Goal: Find contact information: Find contact information

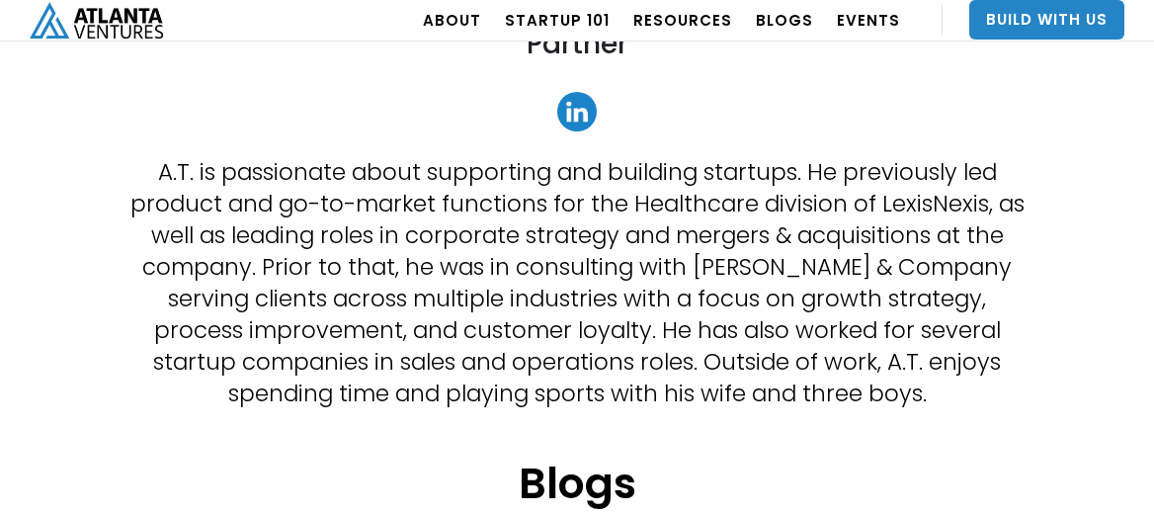
scroll to position [407, 0]
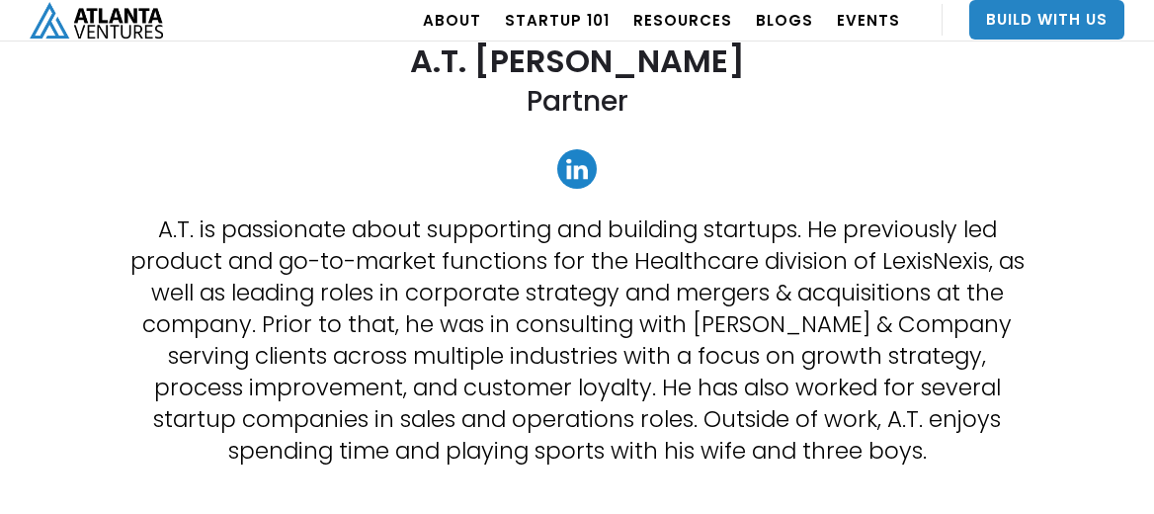
click at [569, 168] on link at bounding box center [577, 169] width 40 height 40
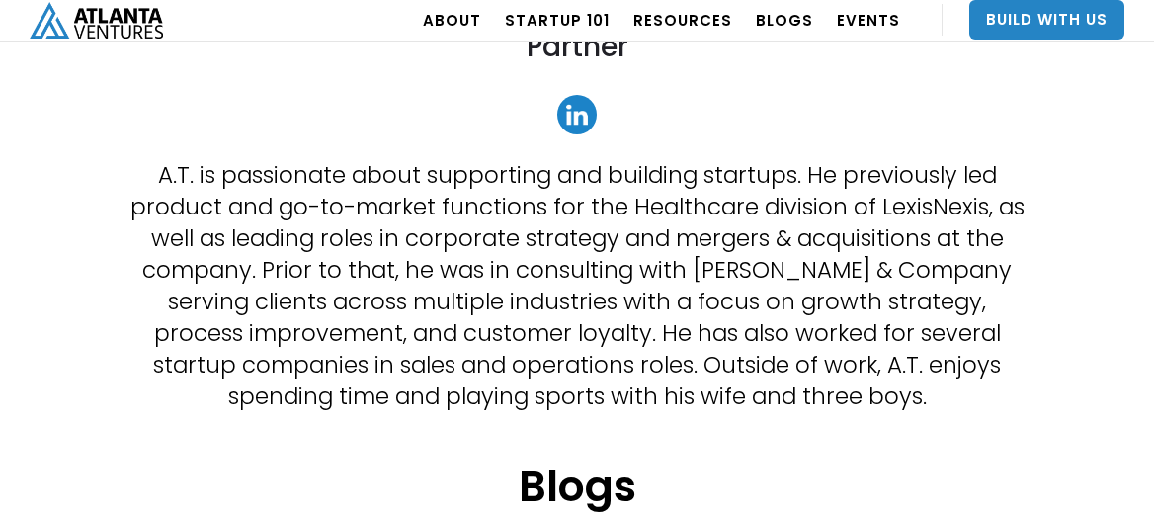
scroll to position [416, 0]
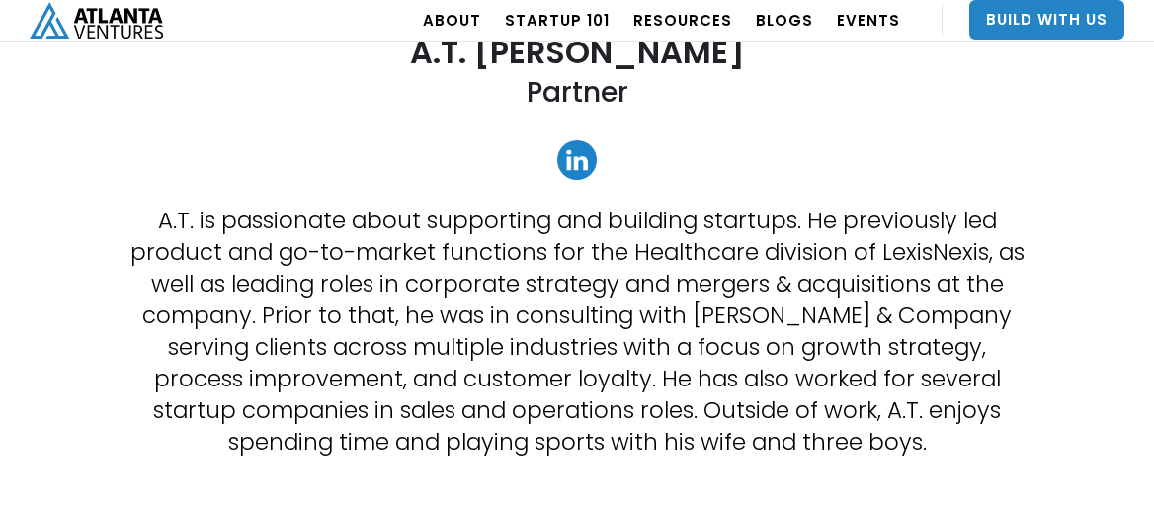
click at [101, 9] on img "home" at bounding box center [96, 20] width 133 height 37
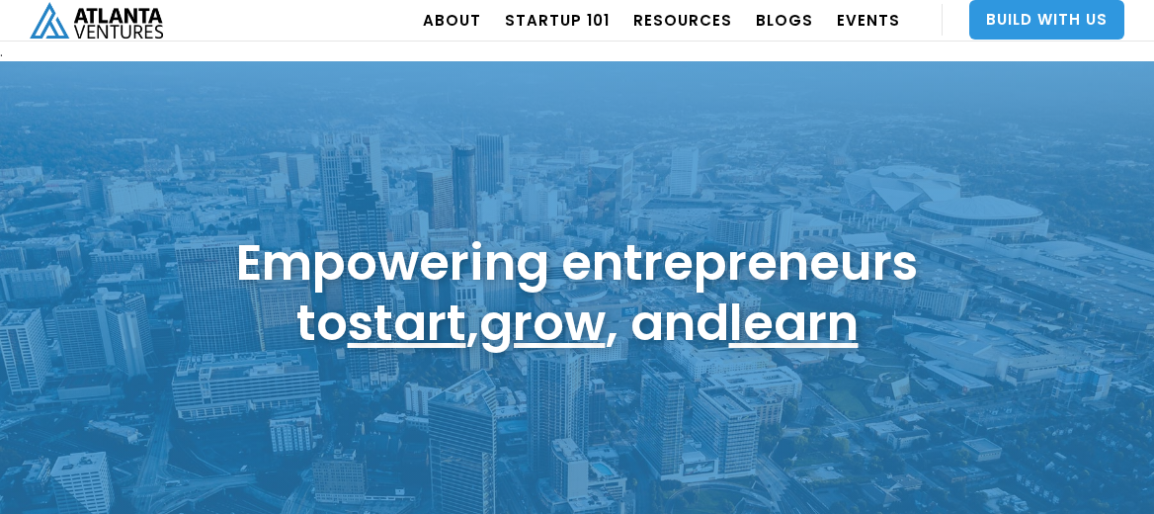
click at [1050, 19] on link "Build With Us" at bounding box center [1046, 20] width 155 height 40
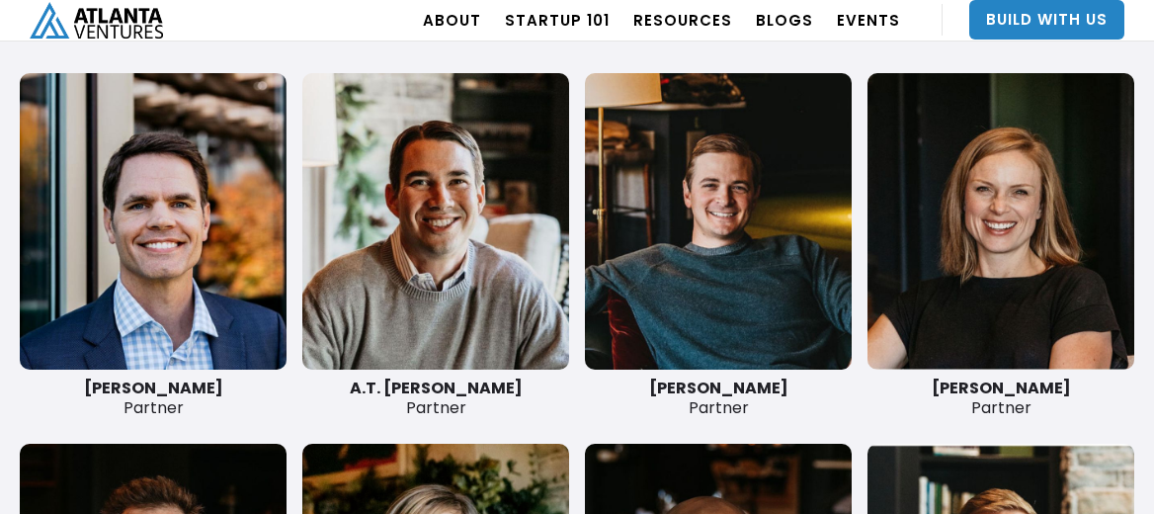
scroll to position [4671, 0]
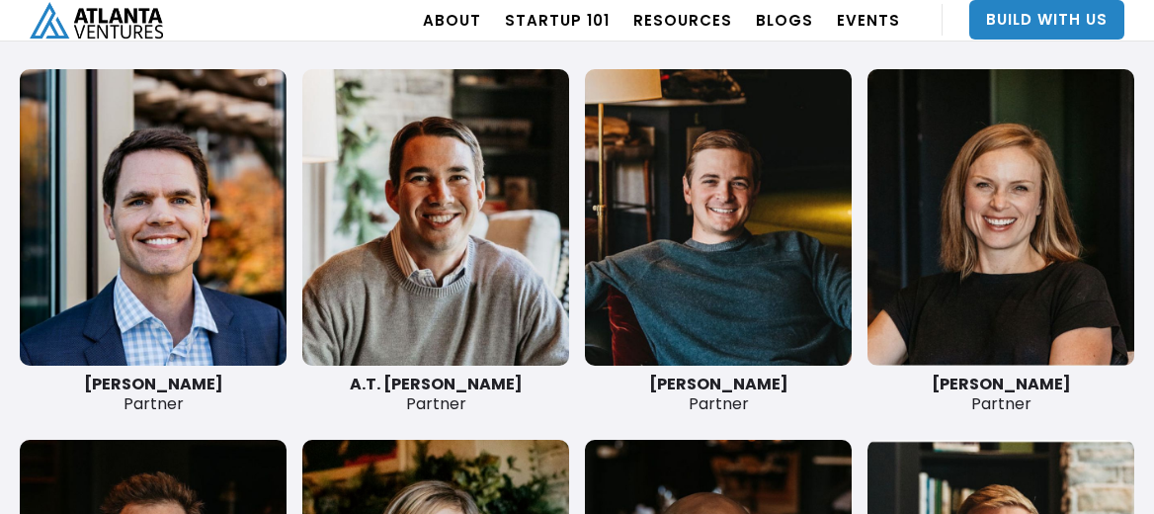
click at [190, 303] on link at bounding box center [153, 217] width 267 height 296
click at [686, 221] on link at bounding box center [718, 217] width 267 height 296
click at [1002, 201] on link at bounding box center [1000, 217] width 267 height 296
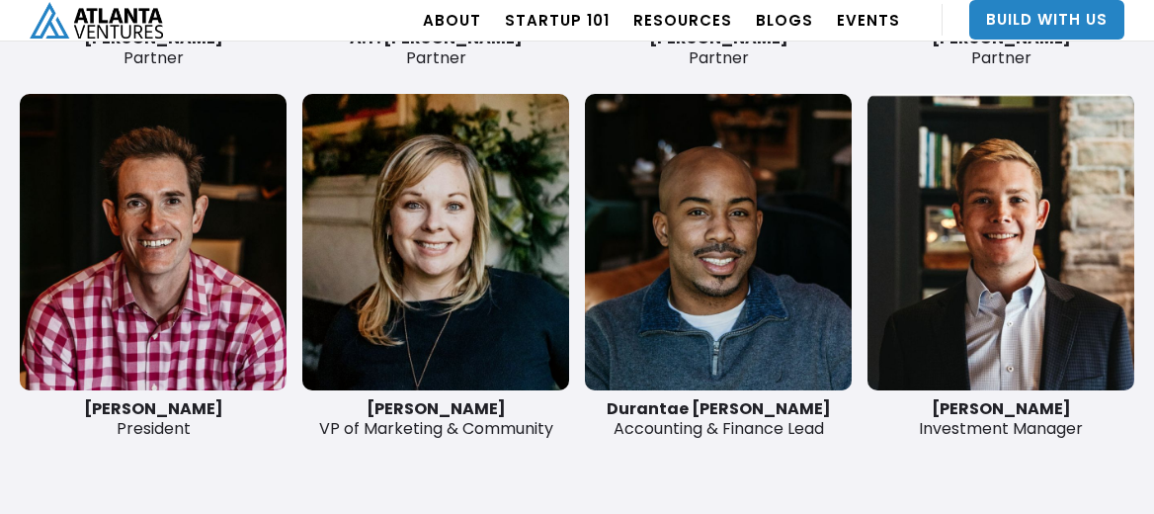
scroll to position [5070, 0]
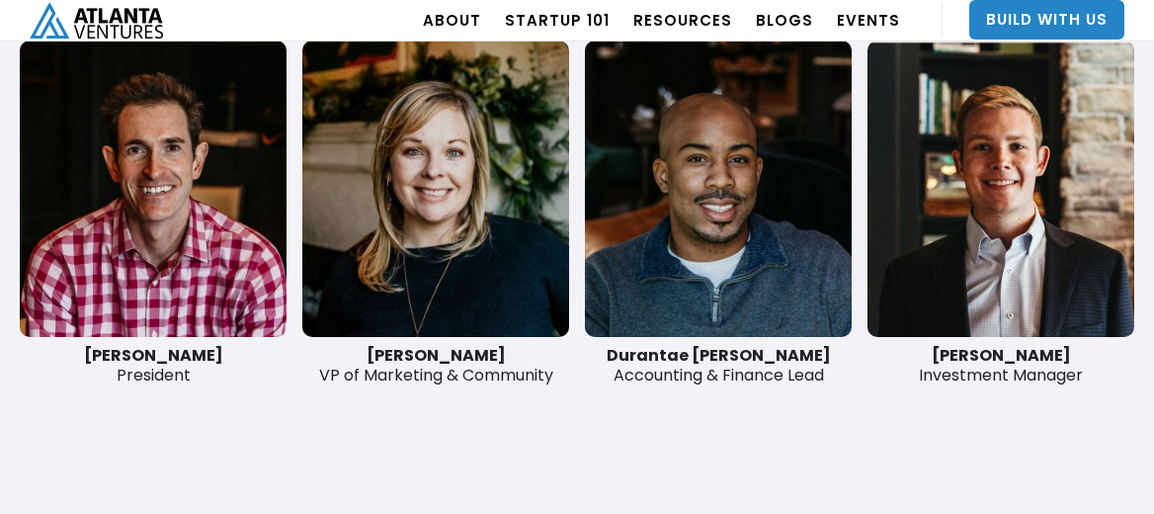
click at [1002, 201] on link at bounding box center [1000, 188] width 267 height 296
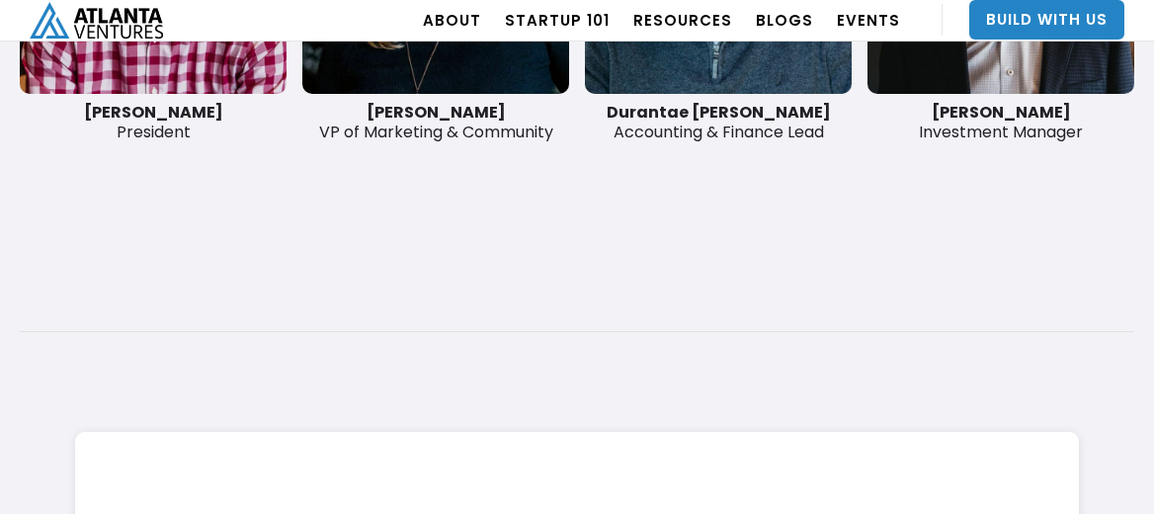
scroll to position [5451, 0]
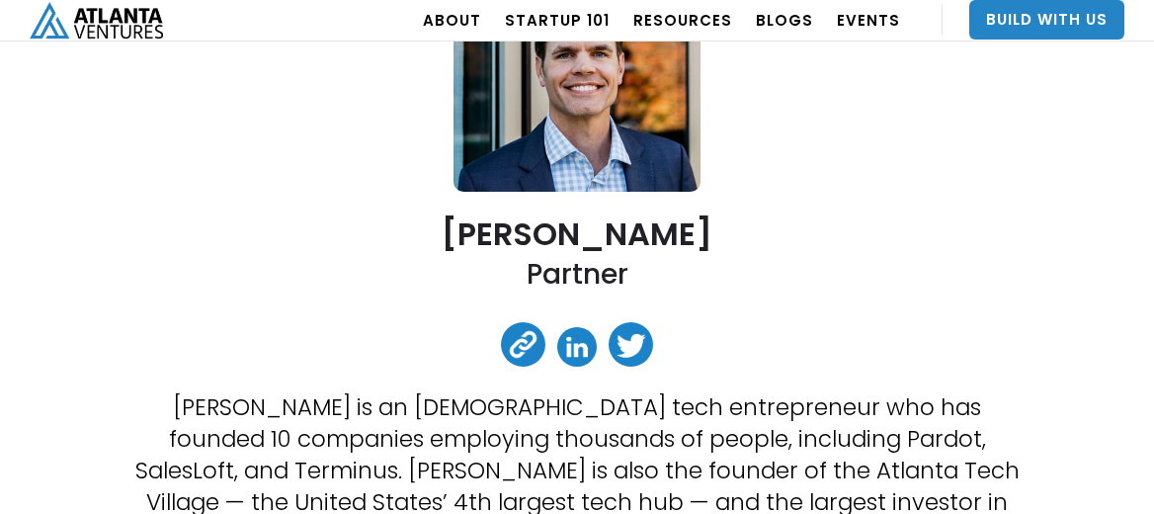
scroll to position [233, 0]
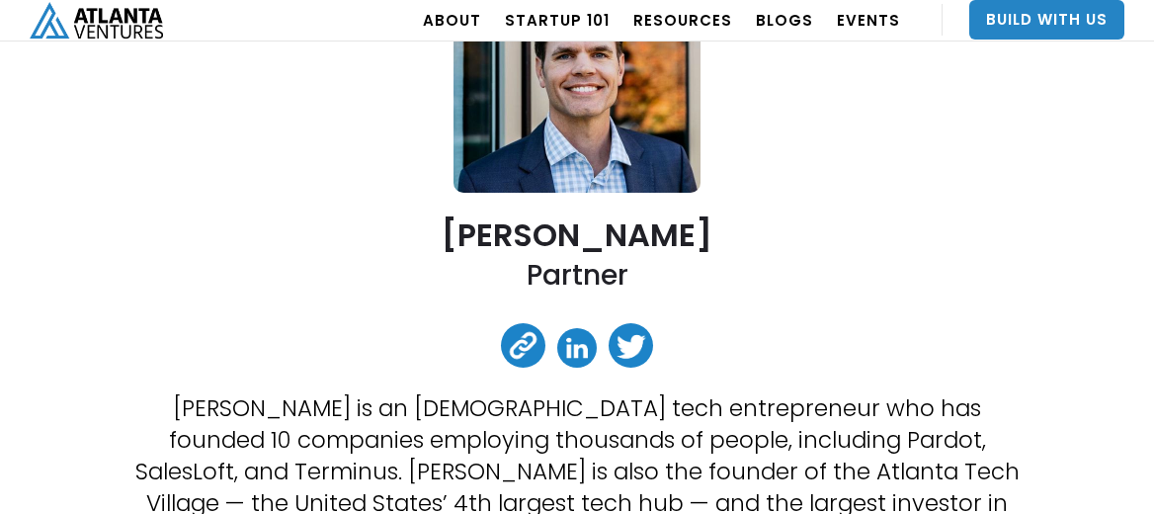
click at [522, 352] on link at bounding box center [523, 345] width 44 height 44
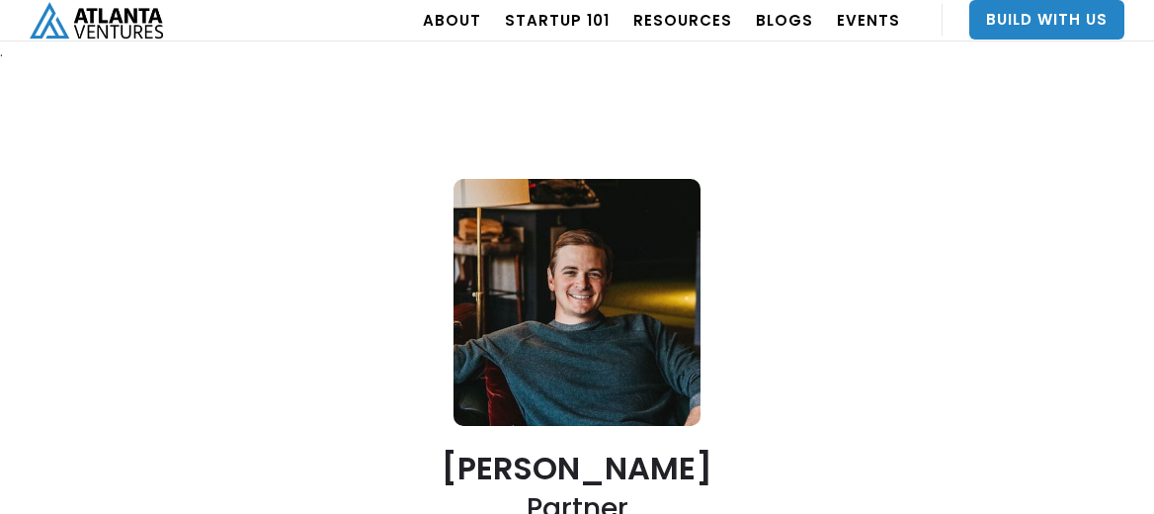
scroll to position [366, 0]
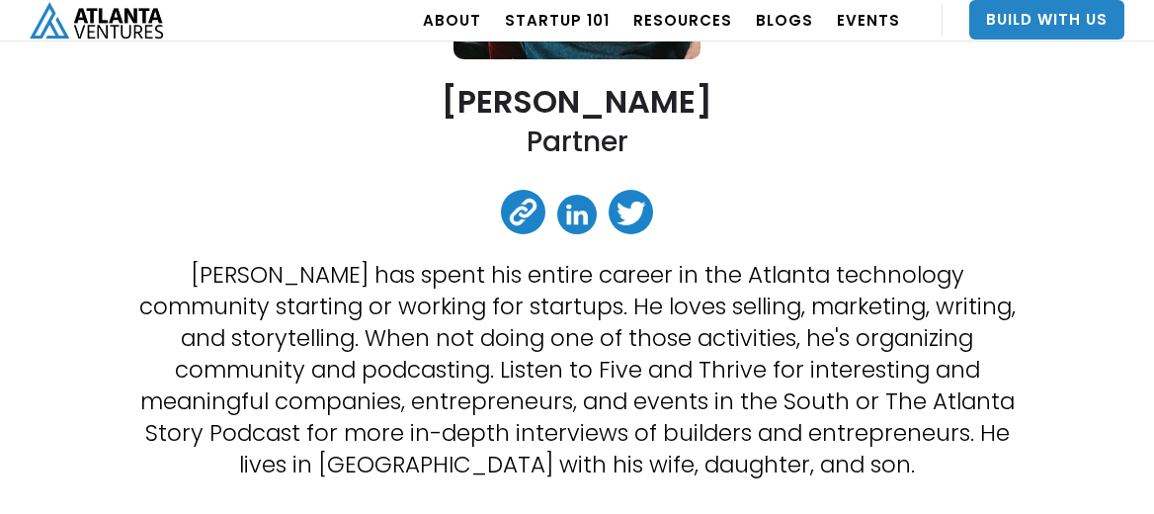
click at [525, 211] on link at bounding box center [523, 212] width 44 height 44
click at [589, 216] on link at bounding box center [577, 215] width 40 height 40
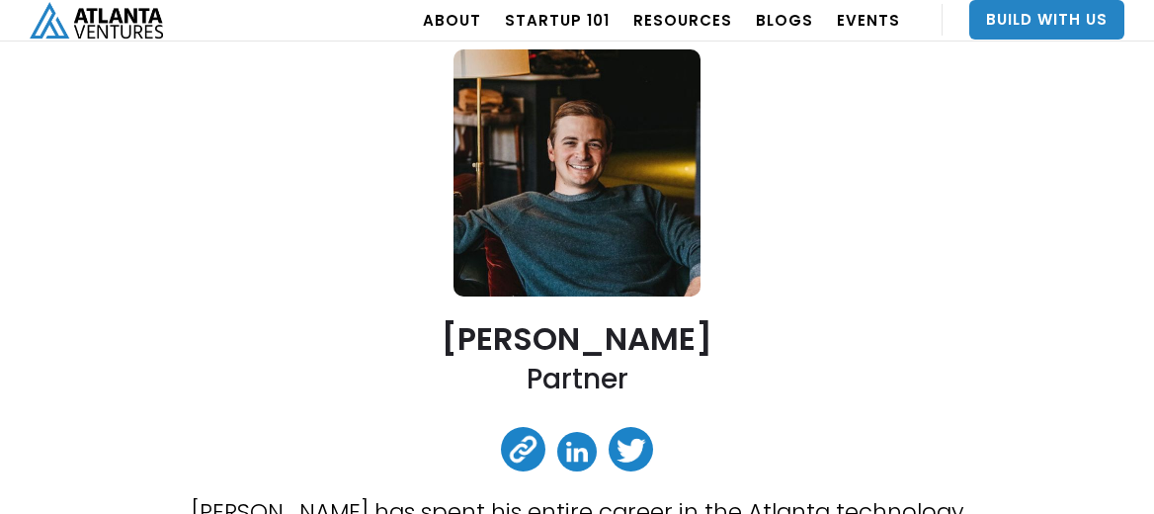
scroll to position [162, 0]
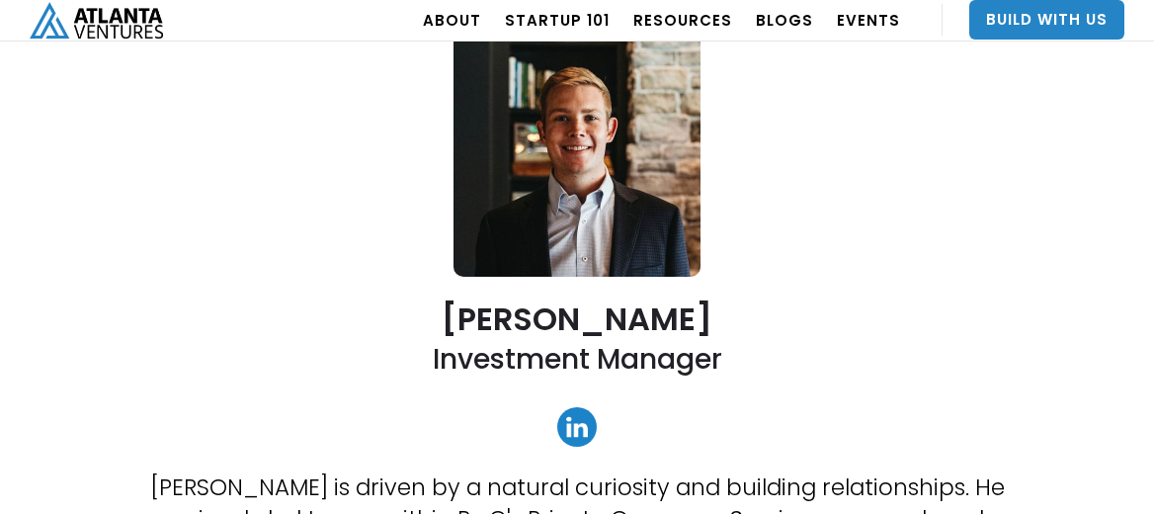
scroll to position [153, 0]
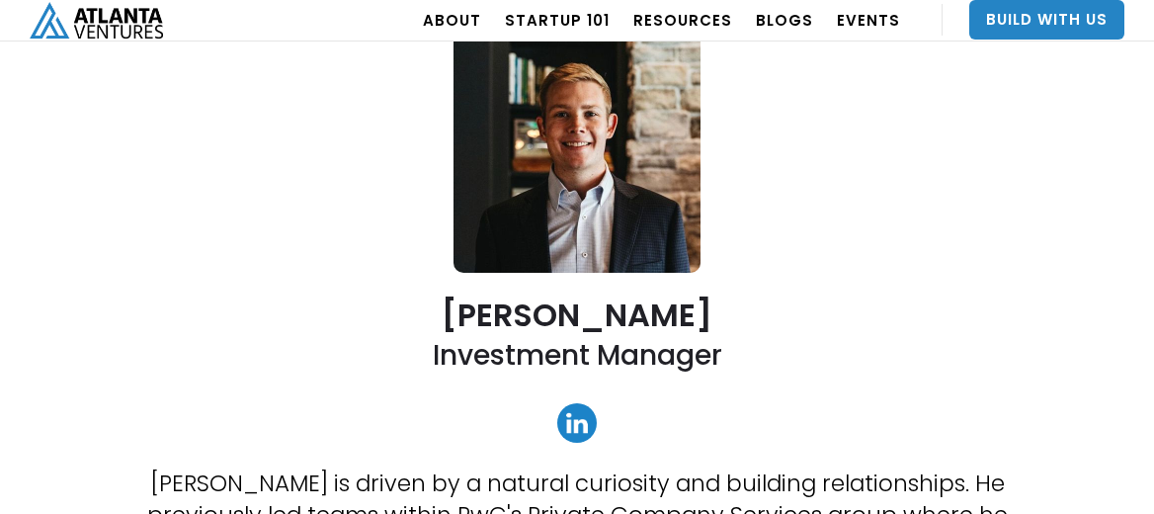
click at [570, 435] on link at bounding box center [577, 423] width 40 height 40
